Goal: Navigation & Orientation: Find specific page/section

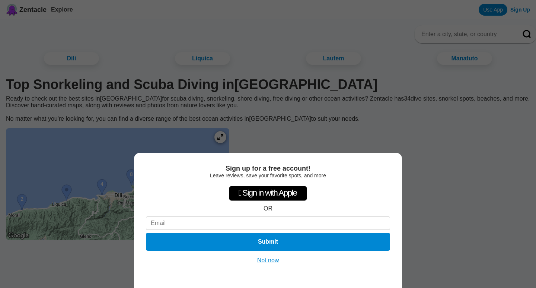
click at [270, 258] on button "Not now" at bounding box center [268, 259] width 26 height 7
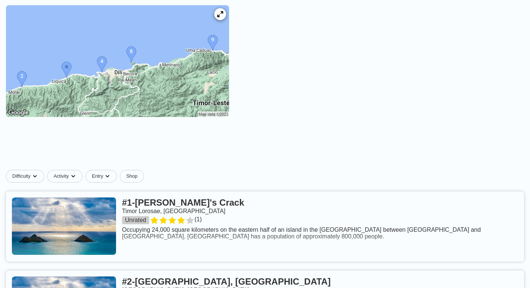
scroll to position [123, 0]
click at [127, 63] on img at bounding box center [117, 61] width 223 height 112
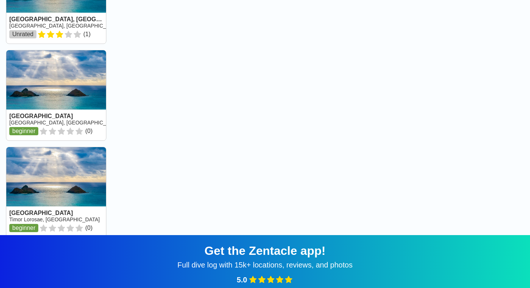
scroll to position [73, 0]
